Goal: Transaction & Acquisition: Purchase product/service

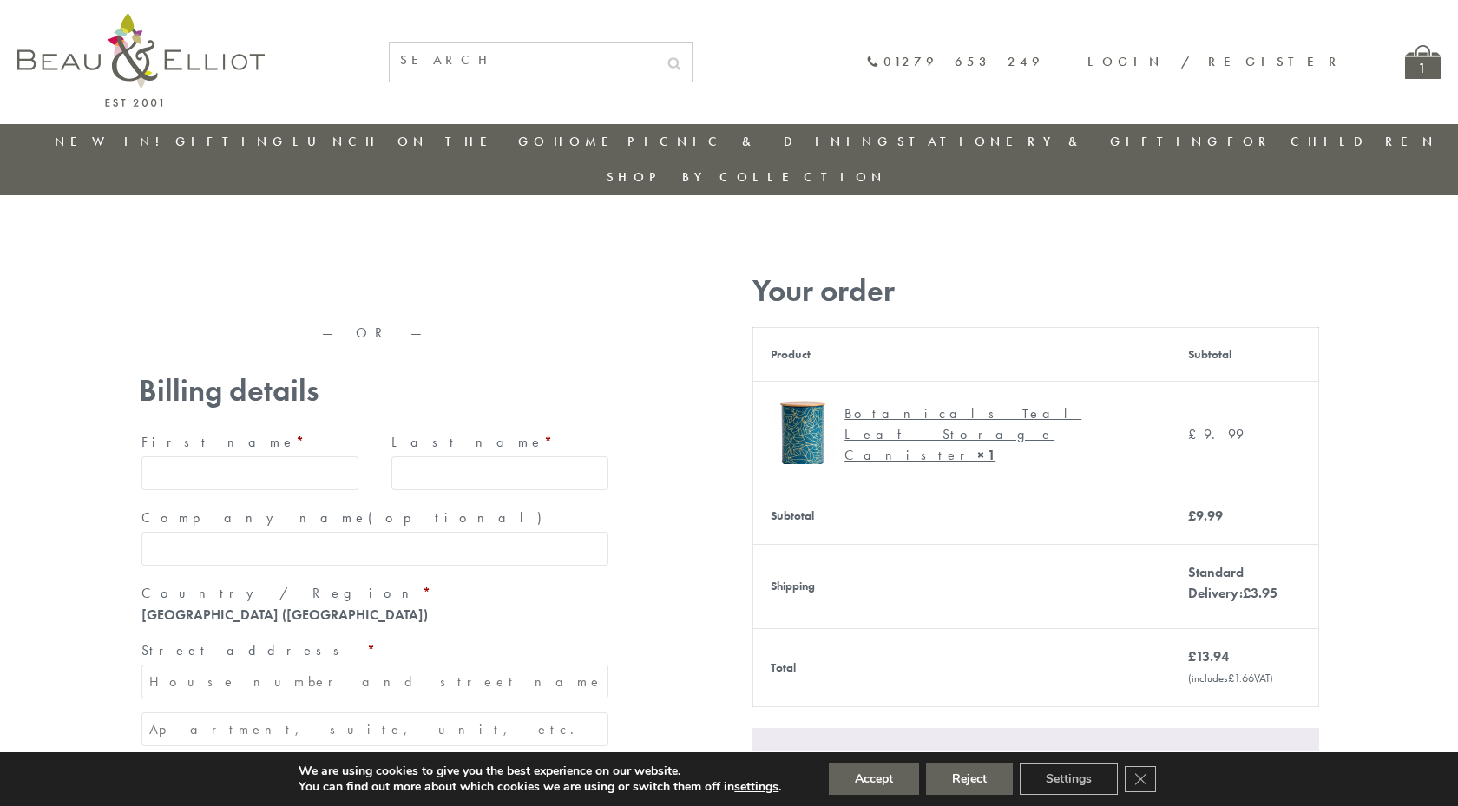
type input "maria33@yahoo.com"
type input "Maria"
type input "Williams"
type input "23, Scottsdale, Happytown"
type input "London"
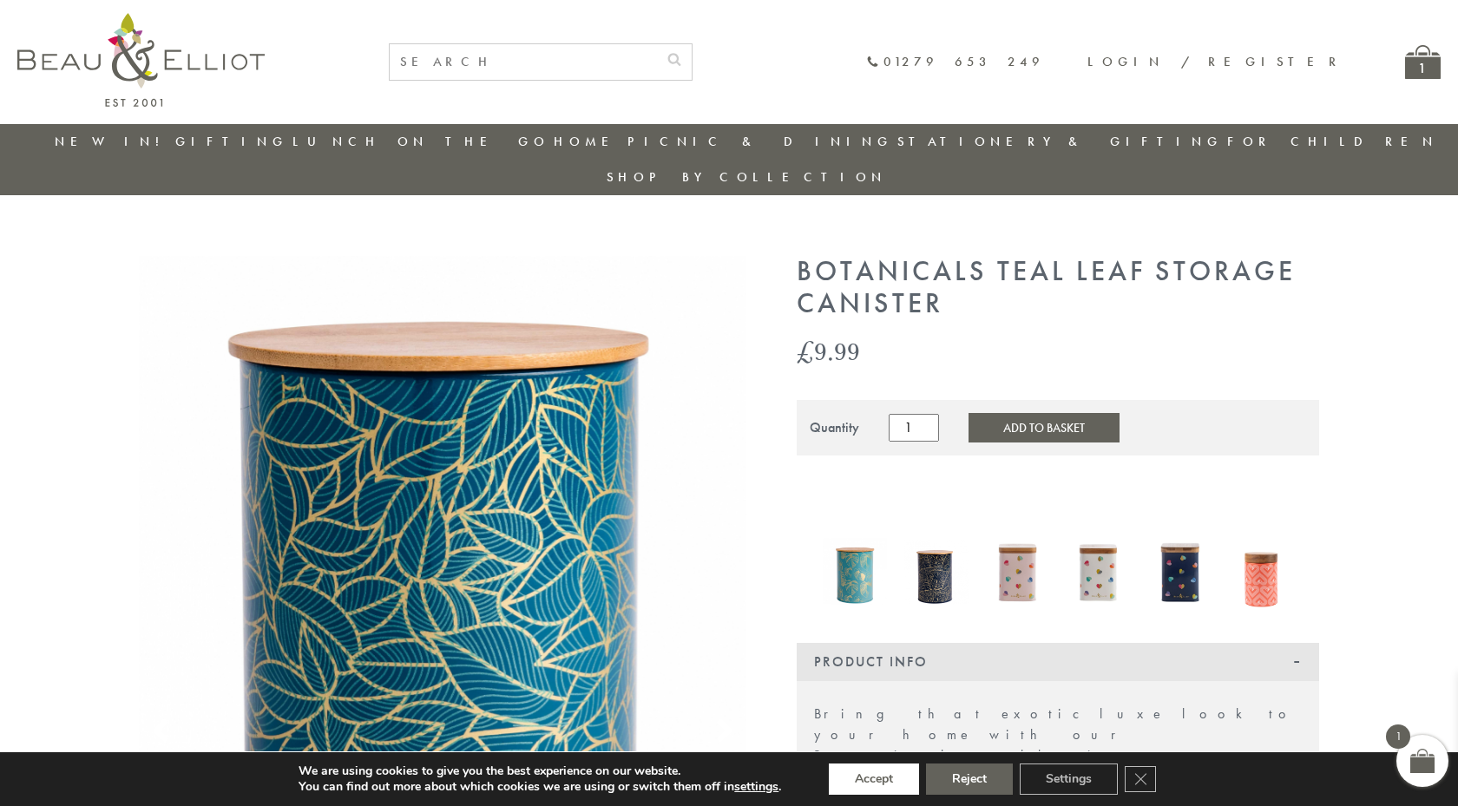
click at [874, 779] on button "Accept" at bounding box center [874, 779] width 90 height 31
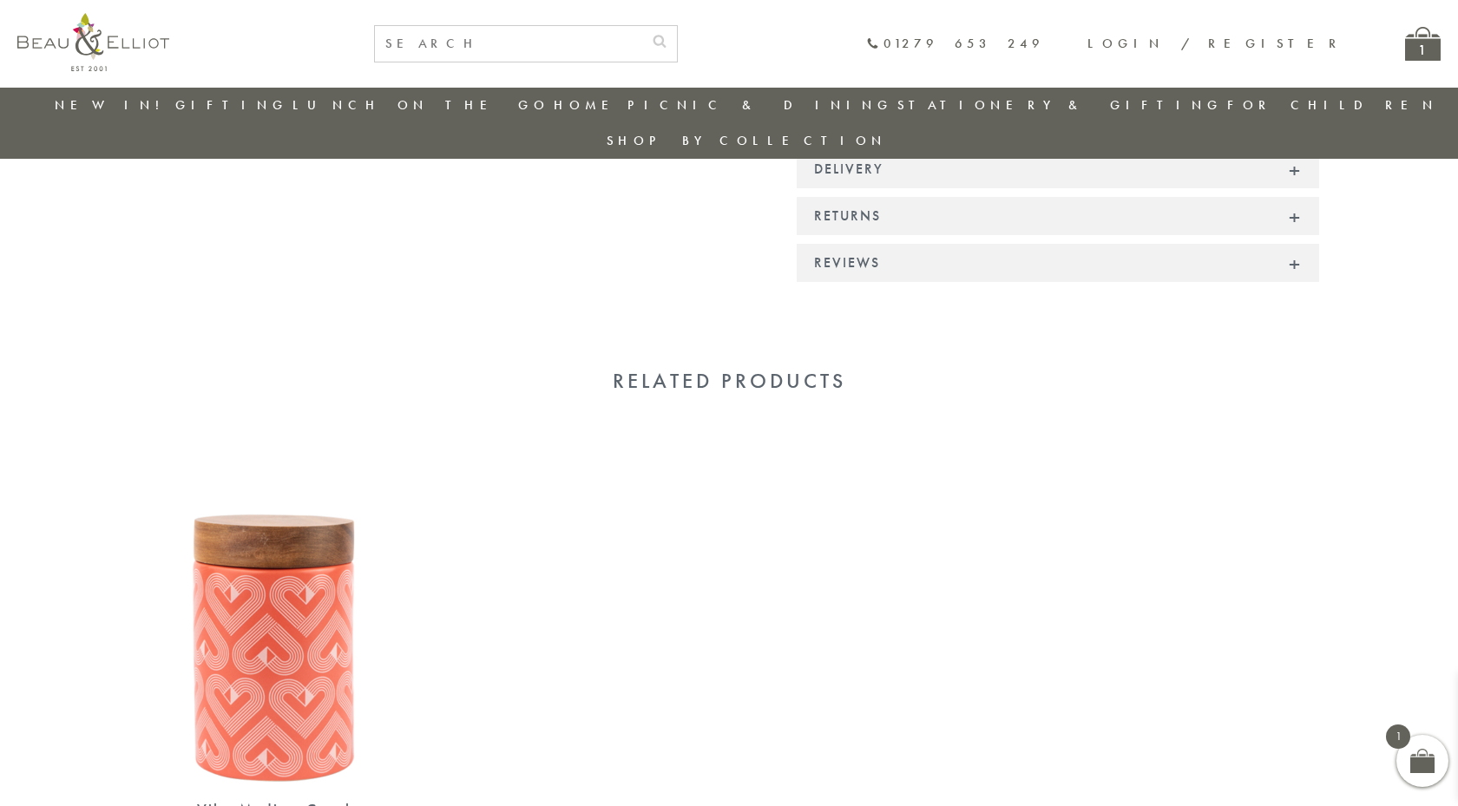
scroll to position [1237, 0]
